Goal: Complete application form

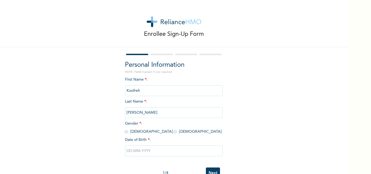
click at [125, 131] on input "radio" at bounding box center [126, 131] width 3 height 5
radio input "true"
click at [160, 153] on input "text" at bounding box center [174, 150] width 98 height 11
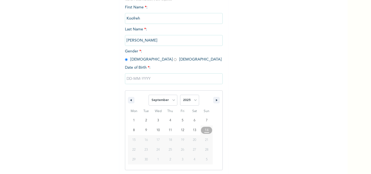
scroll to position [73, 0]
click at [170, 102] on select "January February March April May June July August September October November De…" at bounding box center [162, 99] width 29 height 11
click at [148, 94] on select "January February March April May June July August September October November De…" at bounding box center [162, 99] width 29 height 11
select select "8"
click at [189, 98] on select "2025 2024 2023 2022 2021 2020 2019 2018 2017 2016 2015 2014 2013 2012 2011 2010…" at bounding box center [189, 99] width 19 height 11
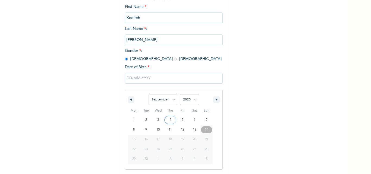
select select "1983"
click at [180, 94] on select "2025 2024 2023 2022 2021 2020 2019 2018 2017 2016 2015 2014 2013 2012 2011 2010…" at bounding box center [189, 99] width 19 height 11
click at [170, 98] on select "January February March April May June July August September October November De…" at bounding box center [162, 99] width 29 height 11
select select "10"
click at [148, 94] on select "January February March April May June July August September October November De…" at bounding box center [162, 99] width 29 height 11
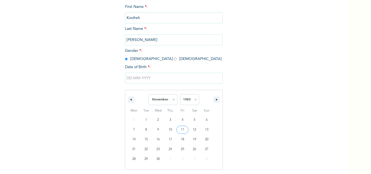
type input "[DATE]"
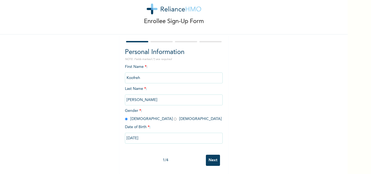
click at [208, 160] on input "Next" at bounding box center [213, 160] width 14 height 11
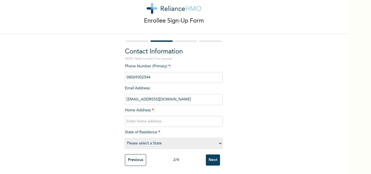
click at [185, 122] on input "text" at bounding box center [174, 121] width 98 height 11
type input "[GEOGRAPHIC_DATA],[GEOGRAPHIC_DATA]"
click at [172, 140] on select "Please select a State [PERSON_NAME] (FCT) [PERSON_NAME] Ibom [GEOGRAPHIC_DATA] …" at bounding box center [174, 143] width 98 height 11
select select "25"
click at [125, 138] on select "Please select a State [PERSON_NAME] (FCT) [PERSON_NAME] Ibom [GEOGRAPHIC_DATA] …" at bounding box center [174, 143] width 98 height 11
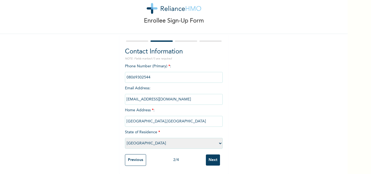
click at [210, 156] on input "Next" at bounding box center [213, 159] width 14 height 11
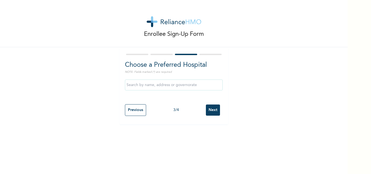
click at [198, 87] on input "text" at bounding box center [174, 84] width 98 height 11
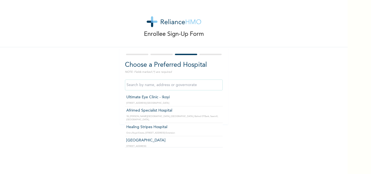
click at [198, 87] on input "text" at bounding box center [174, 84] width 98 height 11
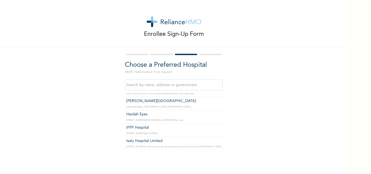
scroll to position [105, 0]
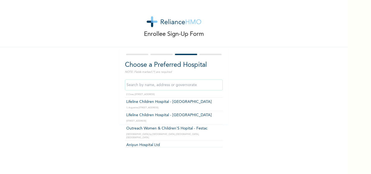
click at [211, 86] on input "text" at bounding box center [174, 84] width 98 height 11
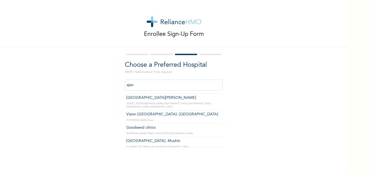
scroll to position [111, 0]
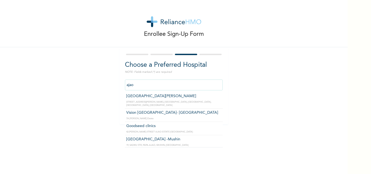
type input "Vision [GEOGRAPHIC_DATA]- [GEOGRAPHIC_DATA]"
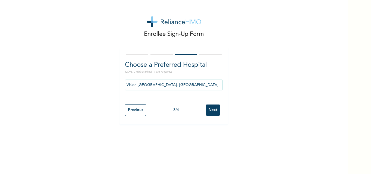
click at [206, 111] on input "Next" at bounding box center [213, 109] width 14 height 11
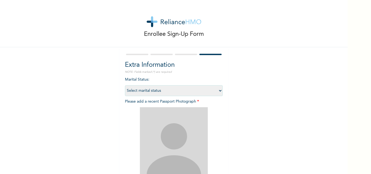
click at [211, 92] on select "Select marital status [DEMOGRAPHIC_DATA] Married [DEMOGRAPHIC_DATA] Widow/[DEMO…" at bounding box center [174, 90] width 98 height 11
select select "2"
click at [125, 85] on select "Select marital status [DEMOGRAPHIC_DATA] Married [DEMOGRAPHIC_DATA] Widow/[DEMO…" at bounding box center [174, 90] width 98 height 11
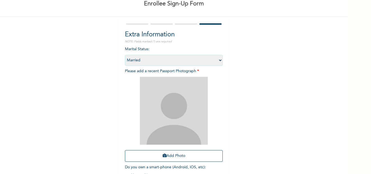
scroll to position [31, 0]
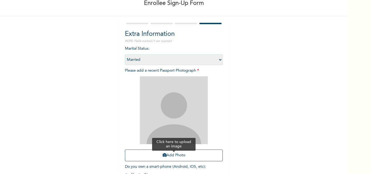
click at [214, 158] on button "Add Photo" at bounding box center [174, 155] width 98 height 12
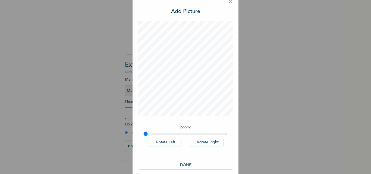
scroll to position [15, 0]
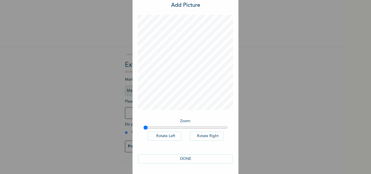
click at [227, 160] on button "DONE" at bounding box center [185, 158] width 95 height 9
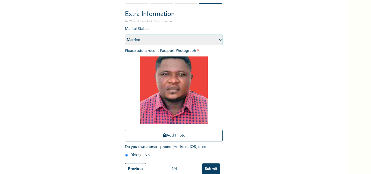
scroll to position [64, 0]
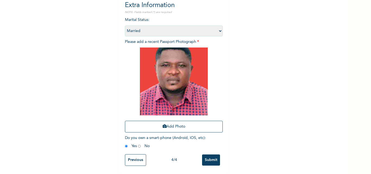
click at [209, 158] on input "Submit" at bounding box center [211, 159] width 18 height 11
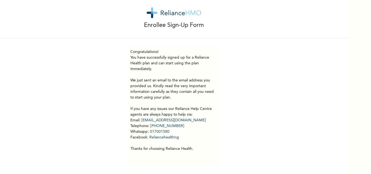
scroll to position [0, 0]
